Goal: Information Seeking & Learning: Find specific fact

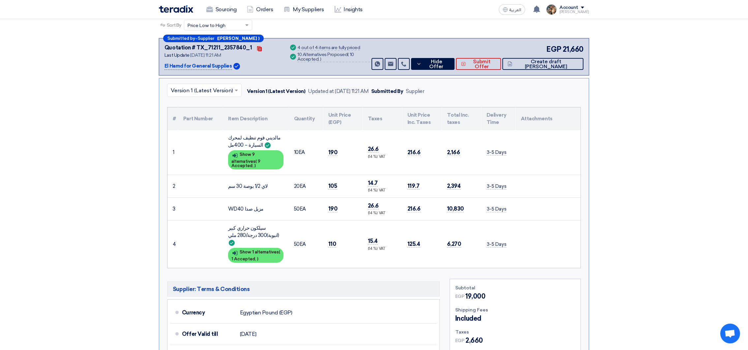
scroll to position [99, 0]
click at [332, 183] on span "105" at bounding box center [332, 186] width 9 height 7
copy span "105"
click at [332, 205] on span "190" at bounding box center [332, 208] width 9 height 7
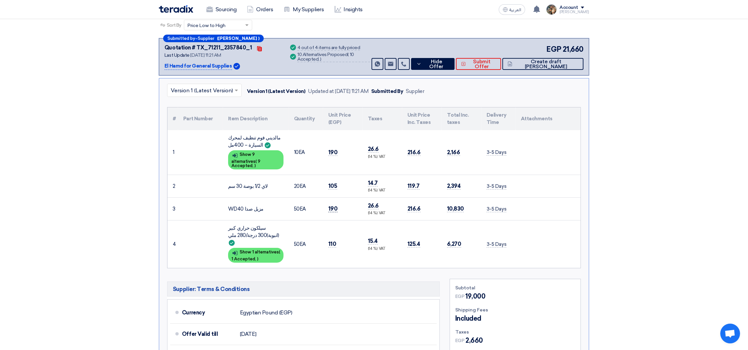
click at [332, 205] on span "190" at bounding box center [332, 208] width 9 height 7
copy span "190"
click at [327, 235] on td "110" at bounding box center [343, 244] width 40 height 48
copy span "110"
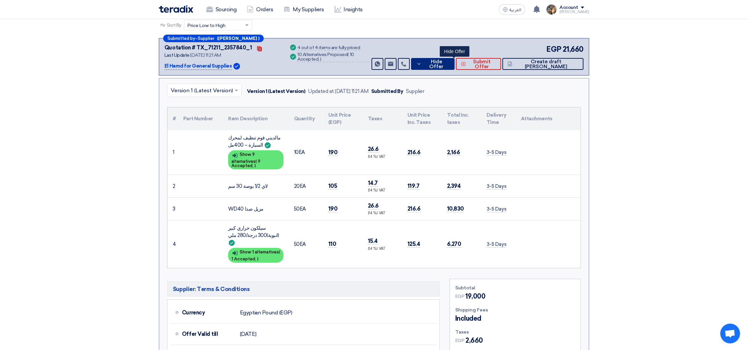
click at [444, 62] on button "Hide Offer" at bounding box center [433, 64] width 44 height 12
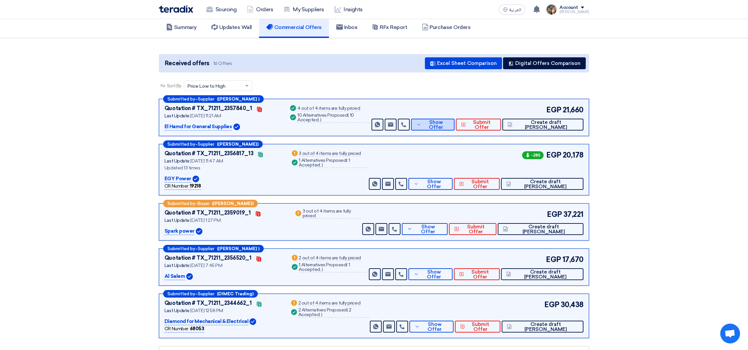
scroll to position [0, 0]
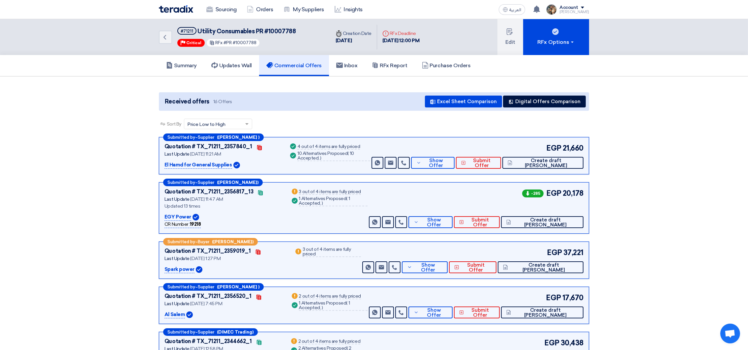
click at [181, 13] on div "Sourcing Orders My Suppliers Insights" at bounding box center [288, 9] width 258 height 15
click at [189, 6] on img at bounding box center [176, 9] width 34 height 8
